Goal: Task Accomplishment & Management: Manage account settings

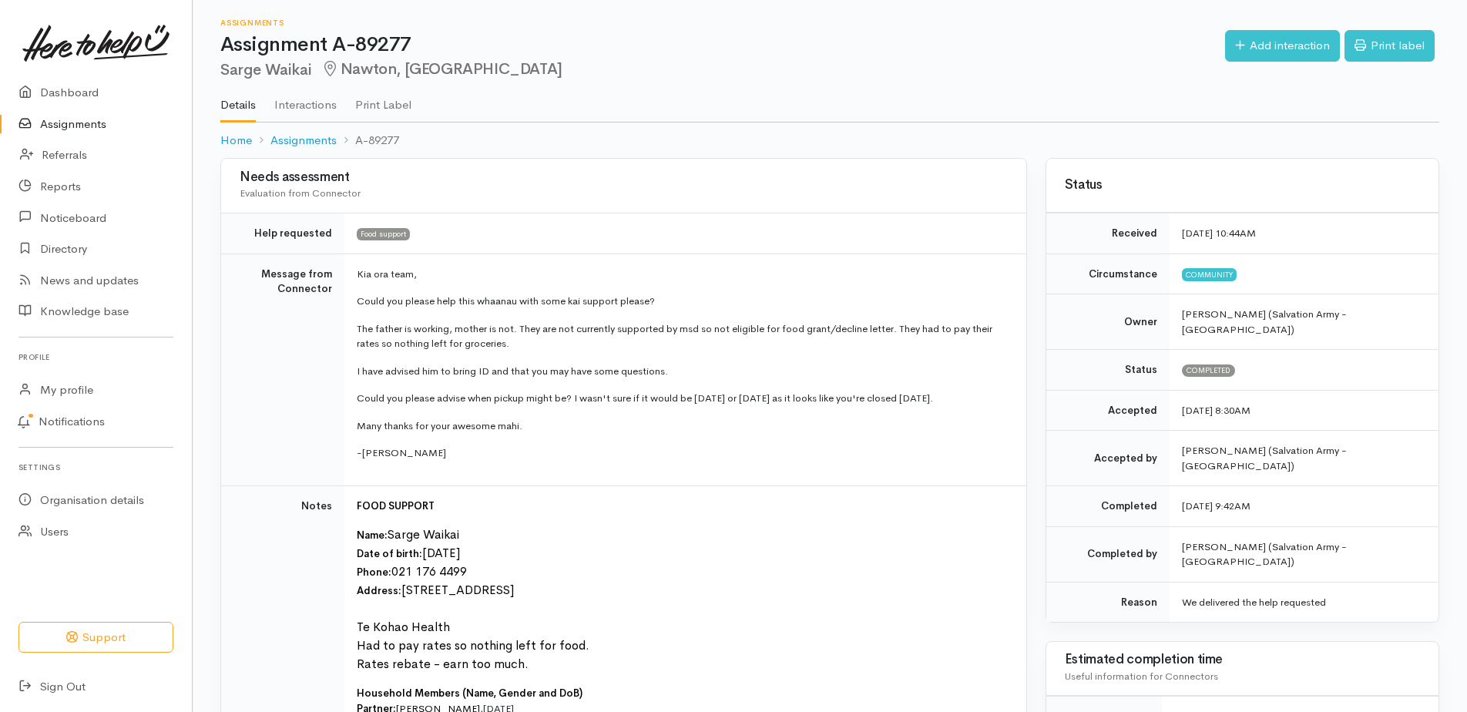
click at [80, 129] on link "Assignments" at bounding box center [96, 125] width 192 height 32
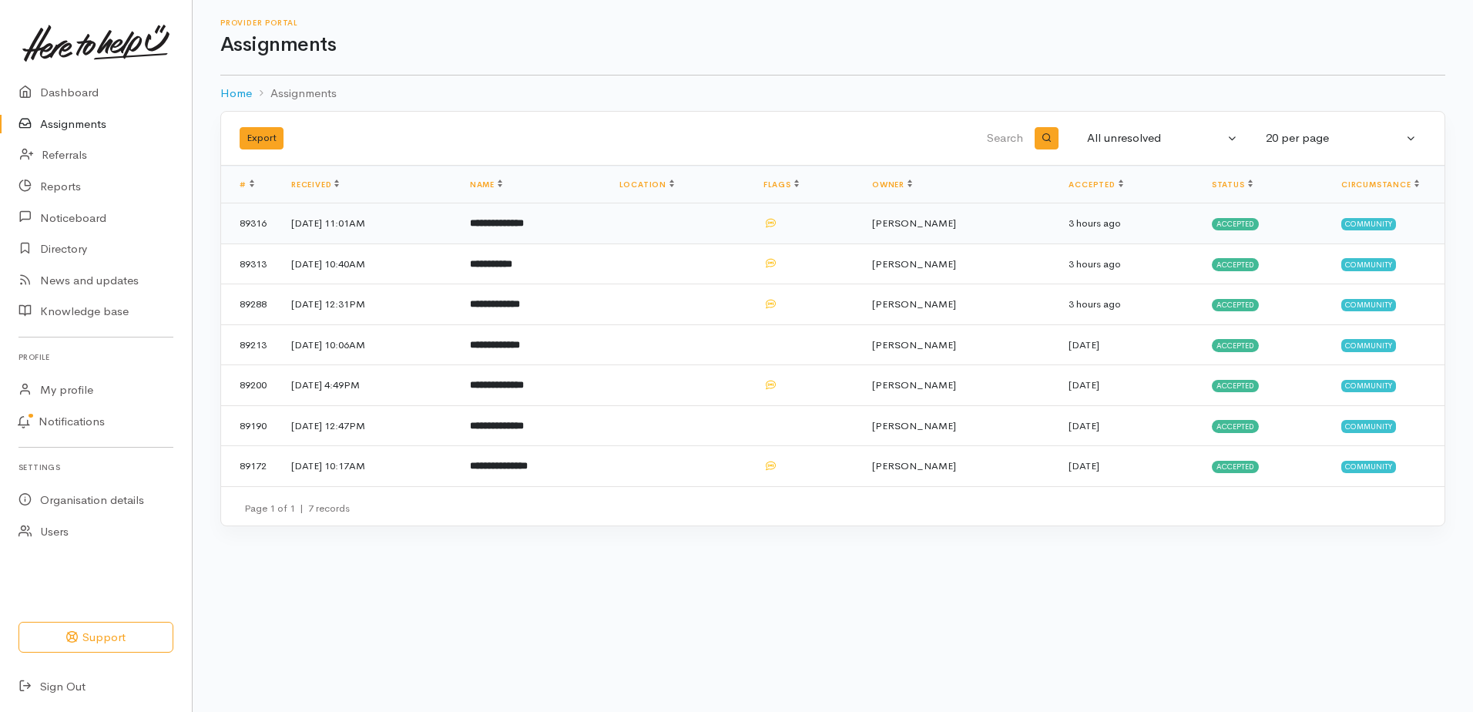
click at [524, 228] on b "**********" at bounding box center [497, 223] width 54 height 10
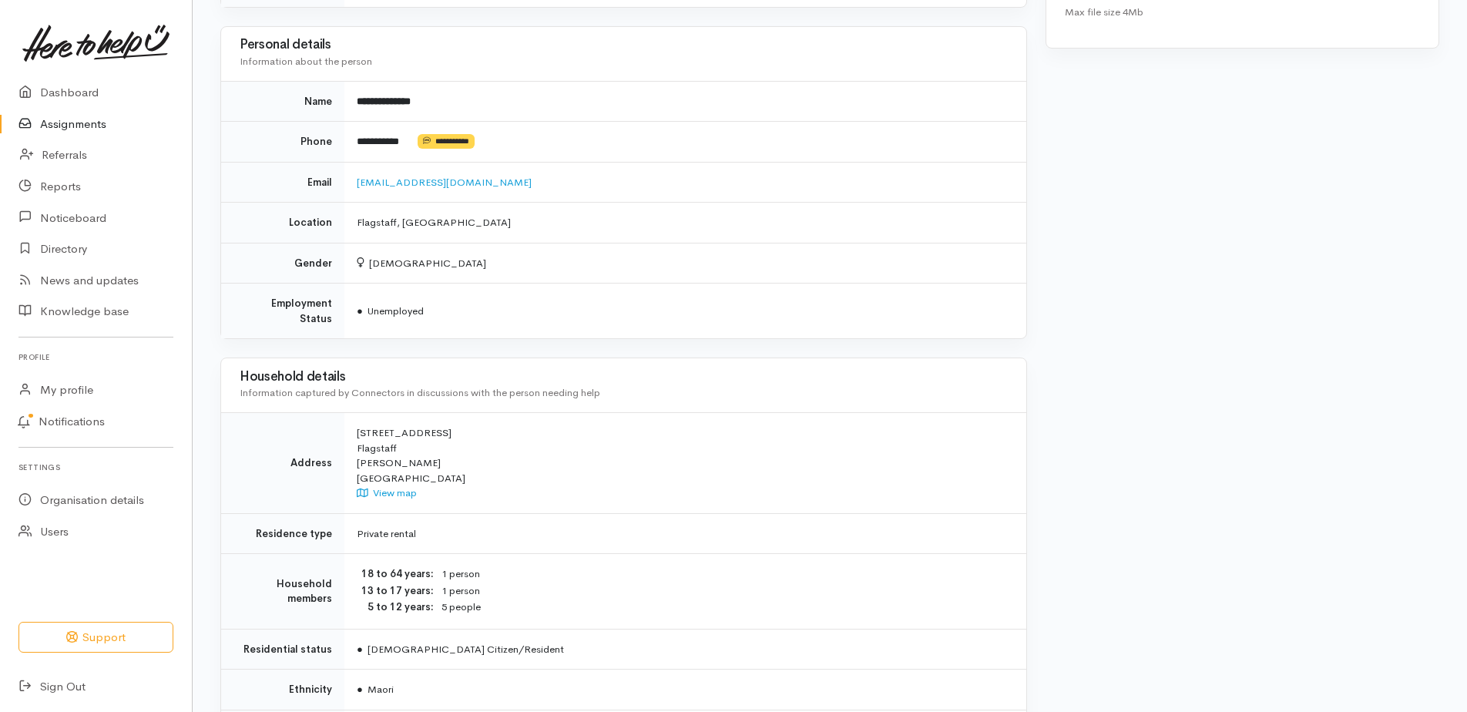
scroll to position [847, 0]
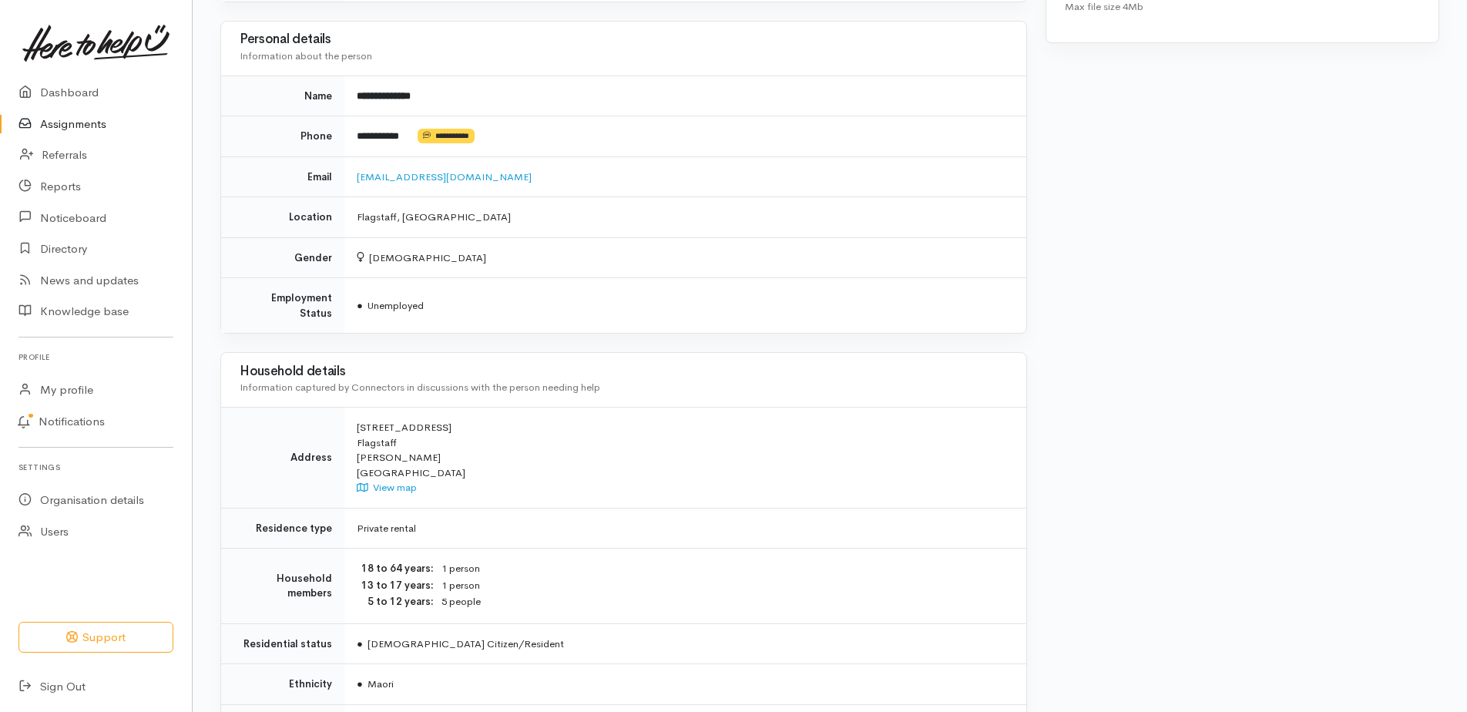
click at [74, 138] on link "Assignments" at bounding box center [96, 125] width 192 height 32
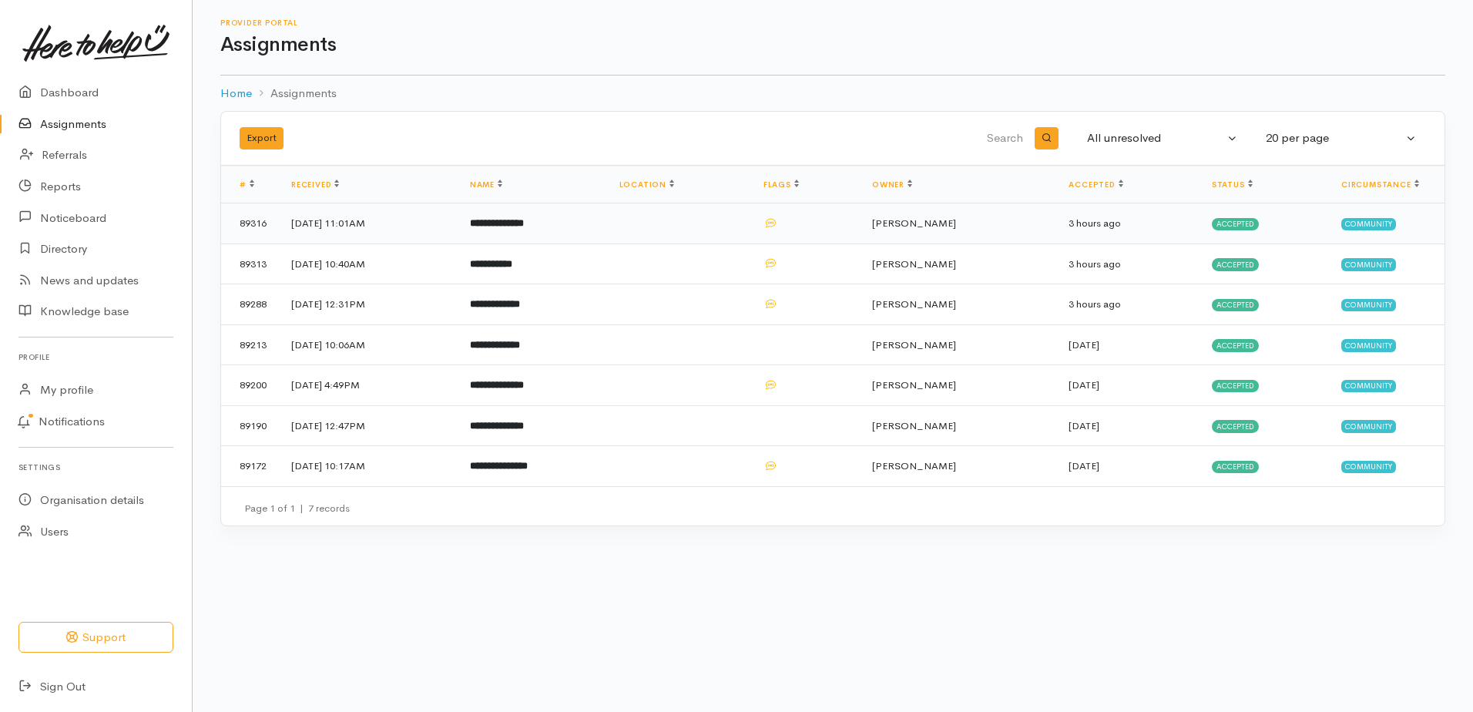
click at [524, 228] on b "**********" at bounding box center [497, 223] width 54 height 10
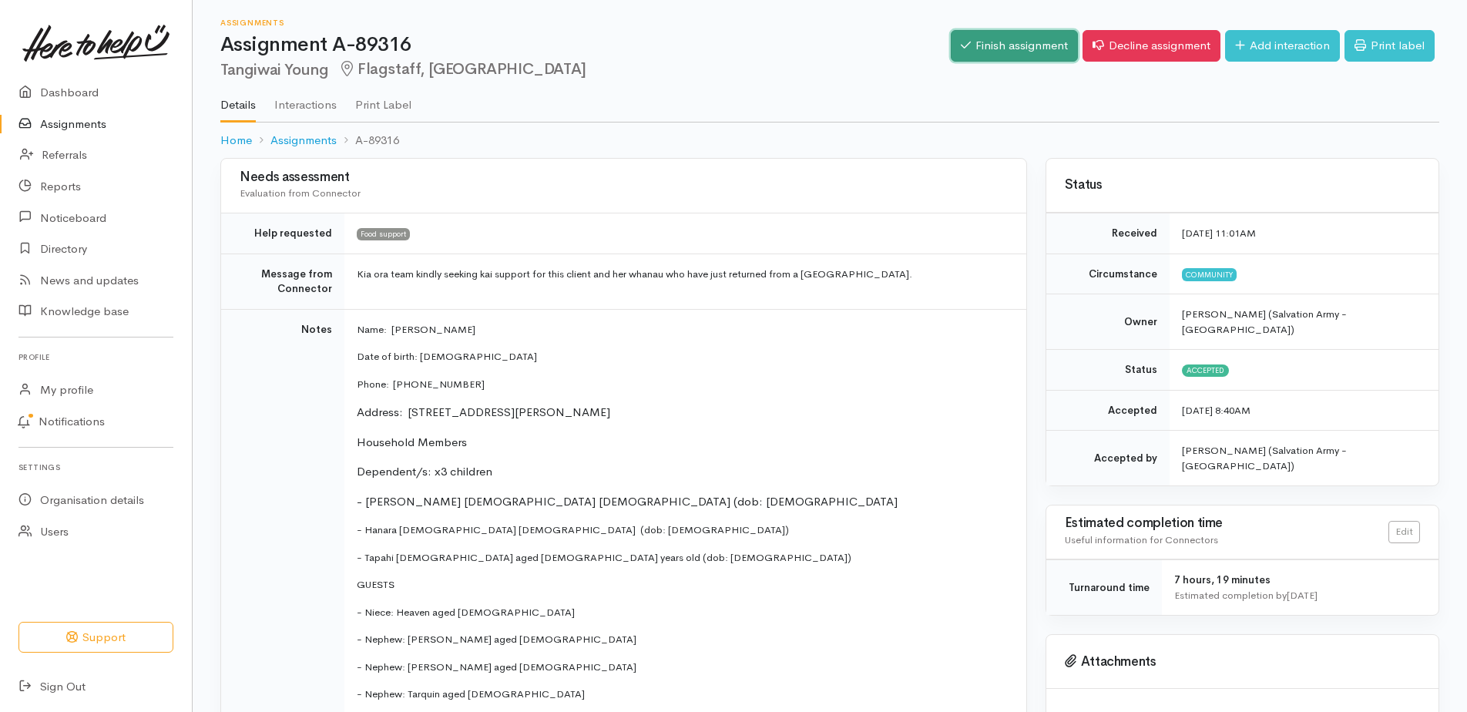
click at [951, 47] on link "Finish assignment" at bounding box center [1014, 46] width 127 height 32
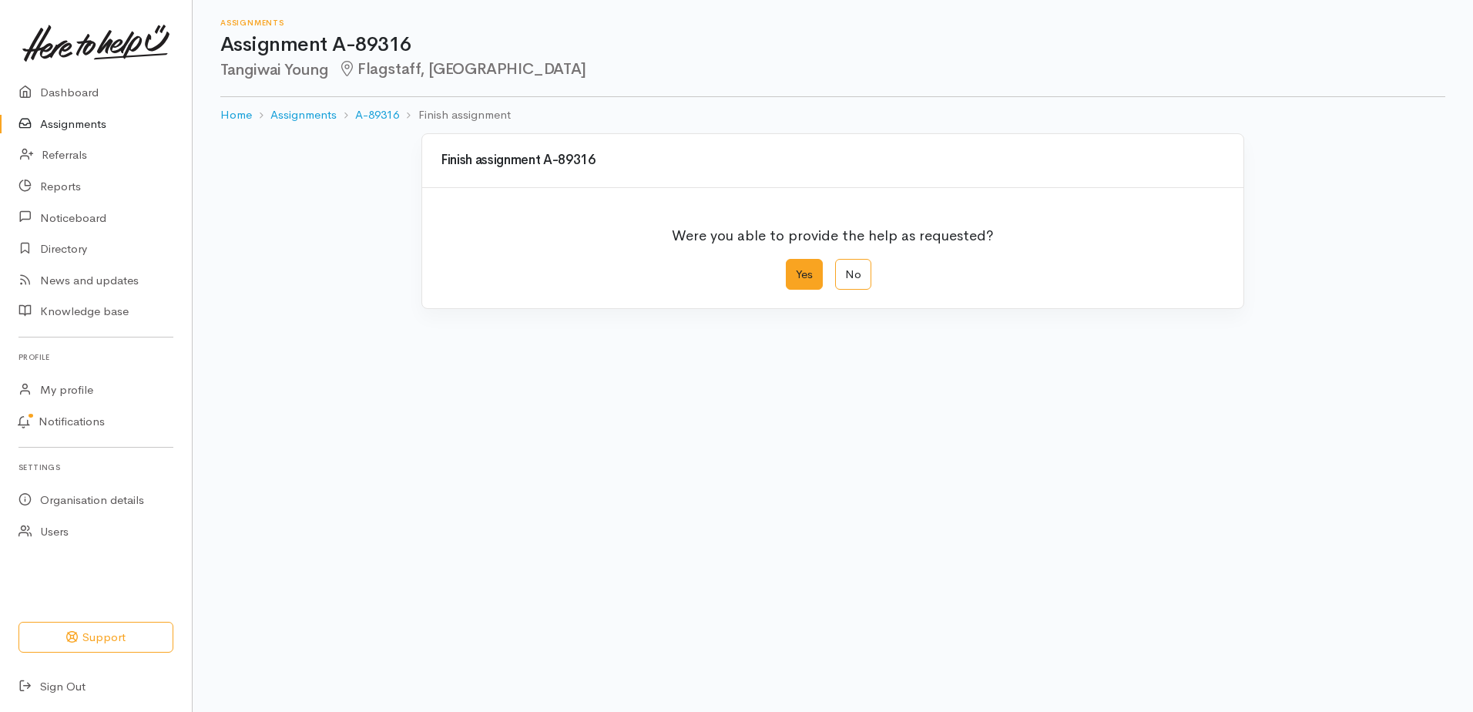
click at [800, 290] on label "Yes" at bounding box center [804, 275] width 37 height 32
click at [796, 269] on input "Yes" at bounding box center [791, 264] width 10 height 10
radio input "true"
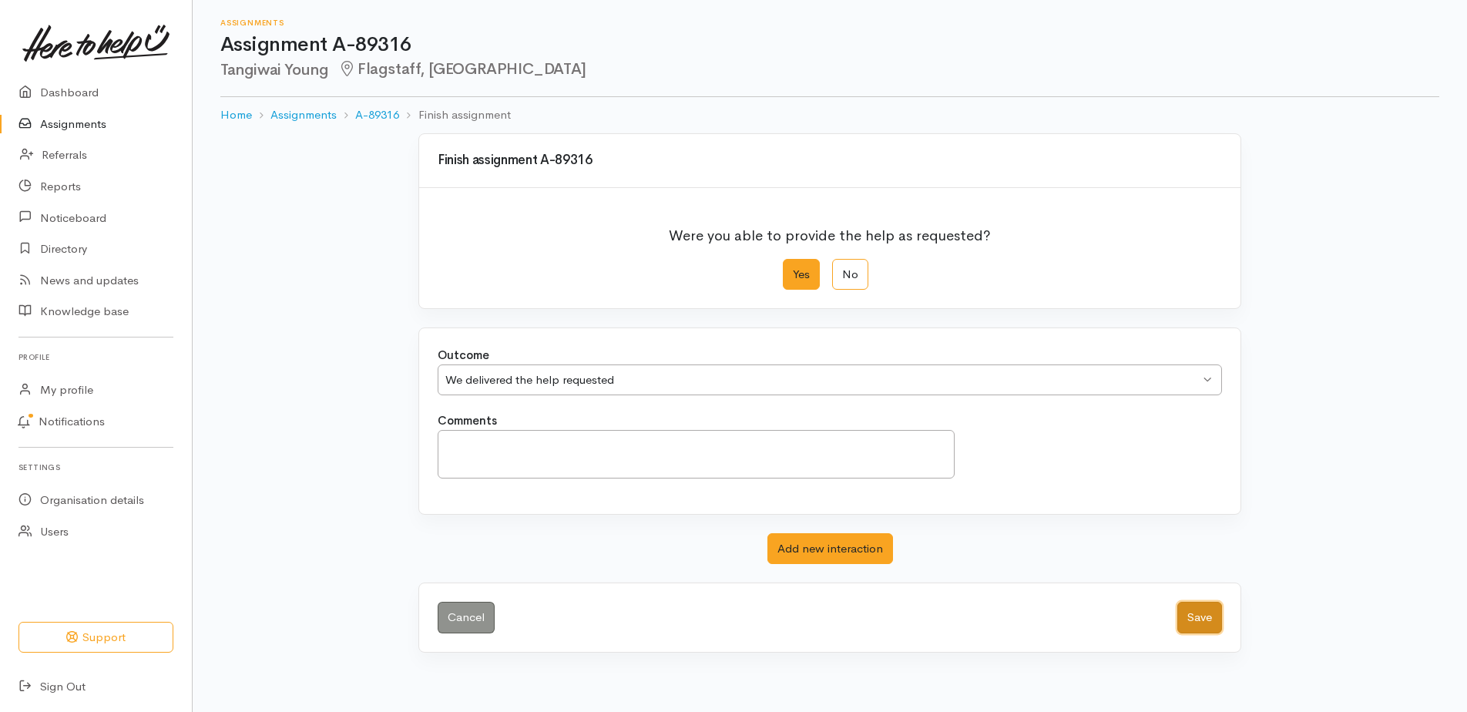
click at [1194, 633] on button "Save" at bounding box center [1199, 618] width 45 height 32
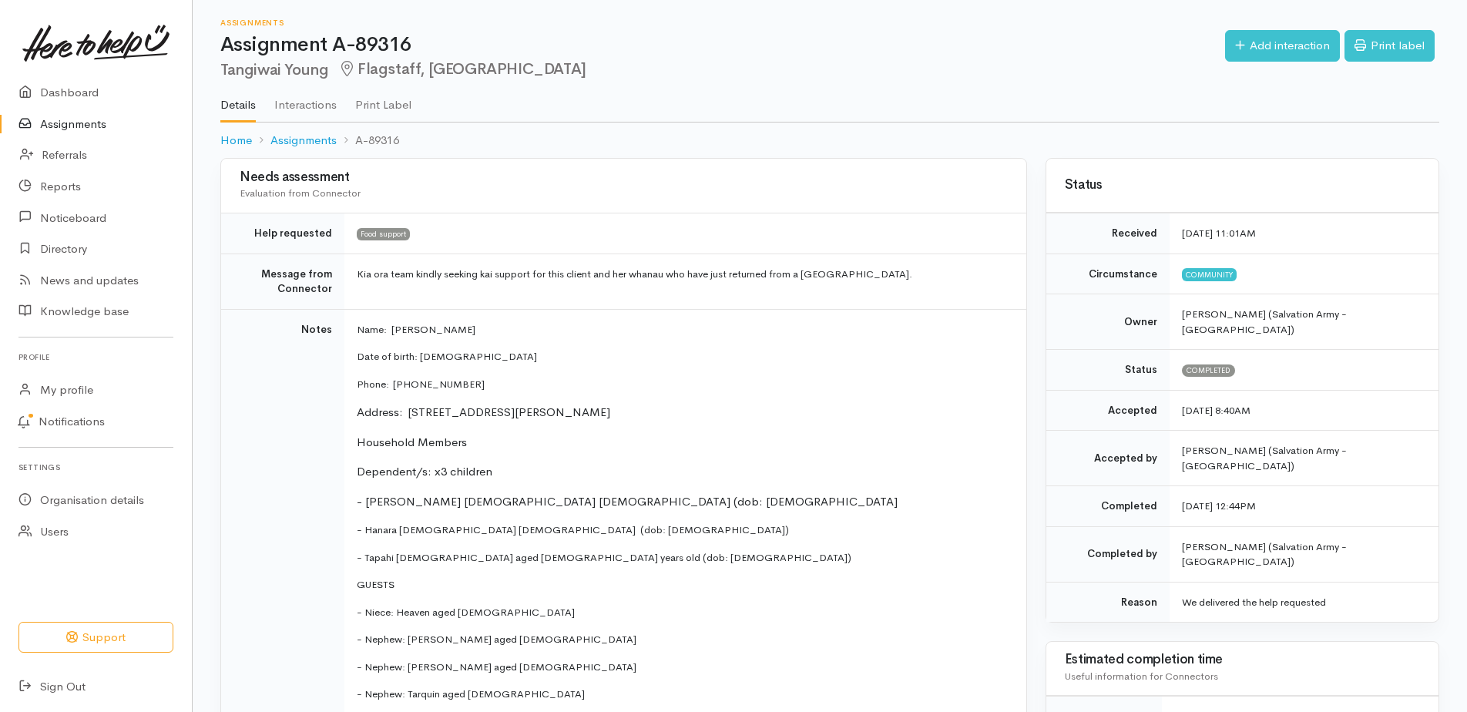
click at [103, 135] on link "Assignments" at bounding box center [96, 125] width 192 height 32
